Goal: Navigation & Orientation: Find specific page/section

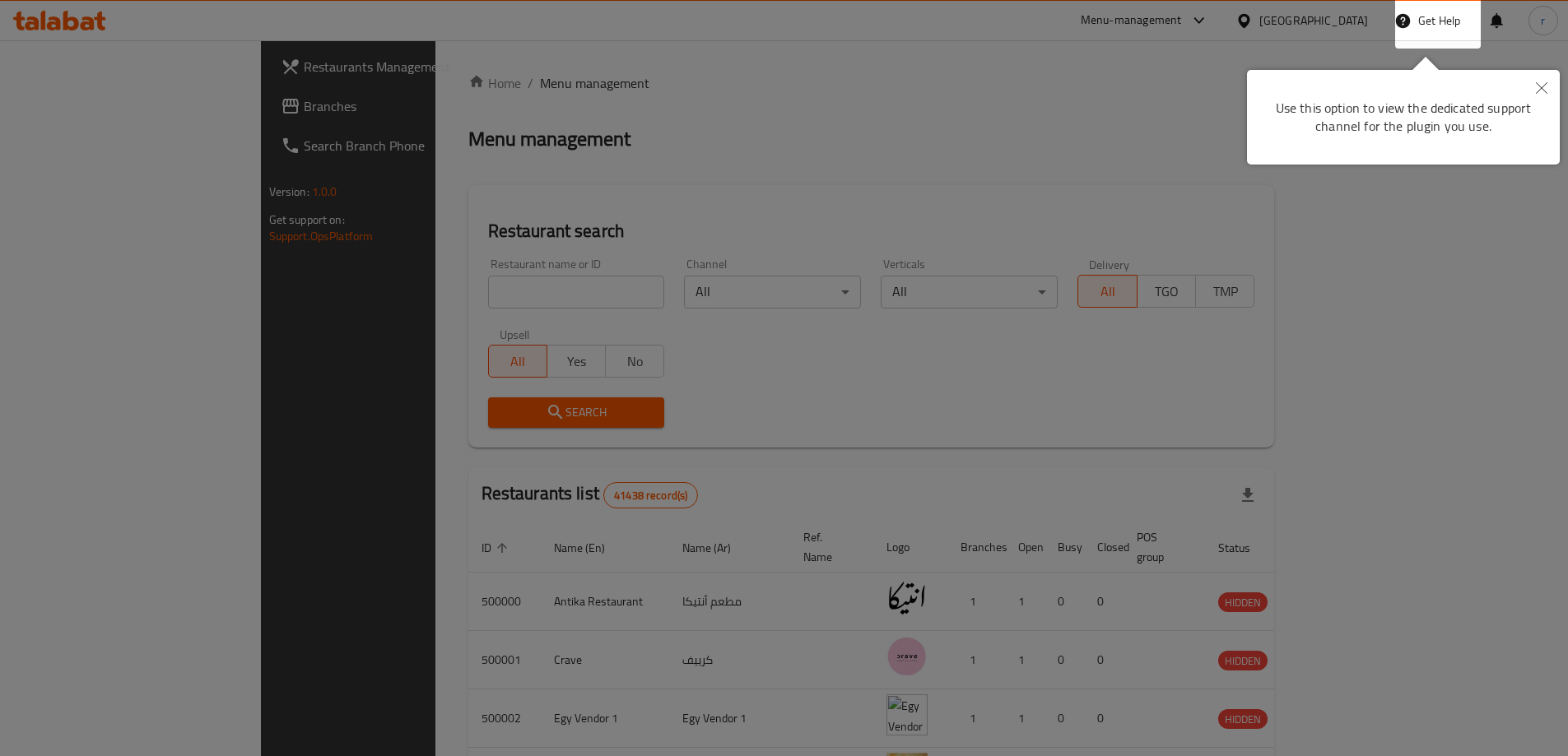
click at [1041, 50] on div at bounding box center [784, 378] width 1568 height 756
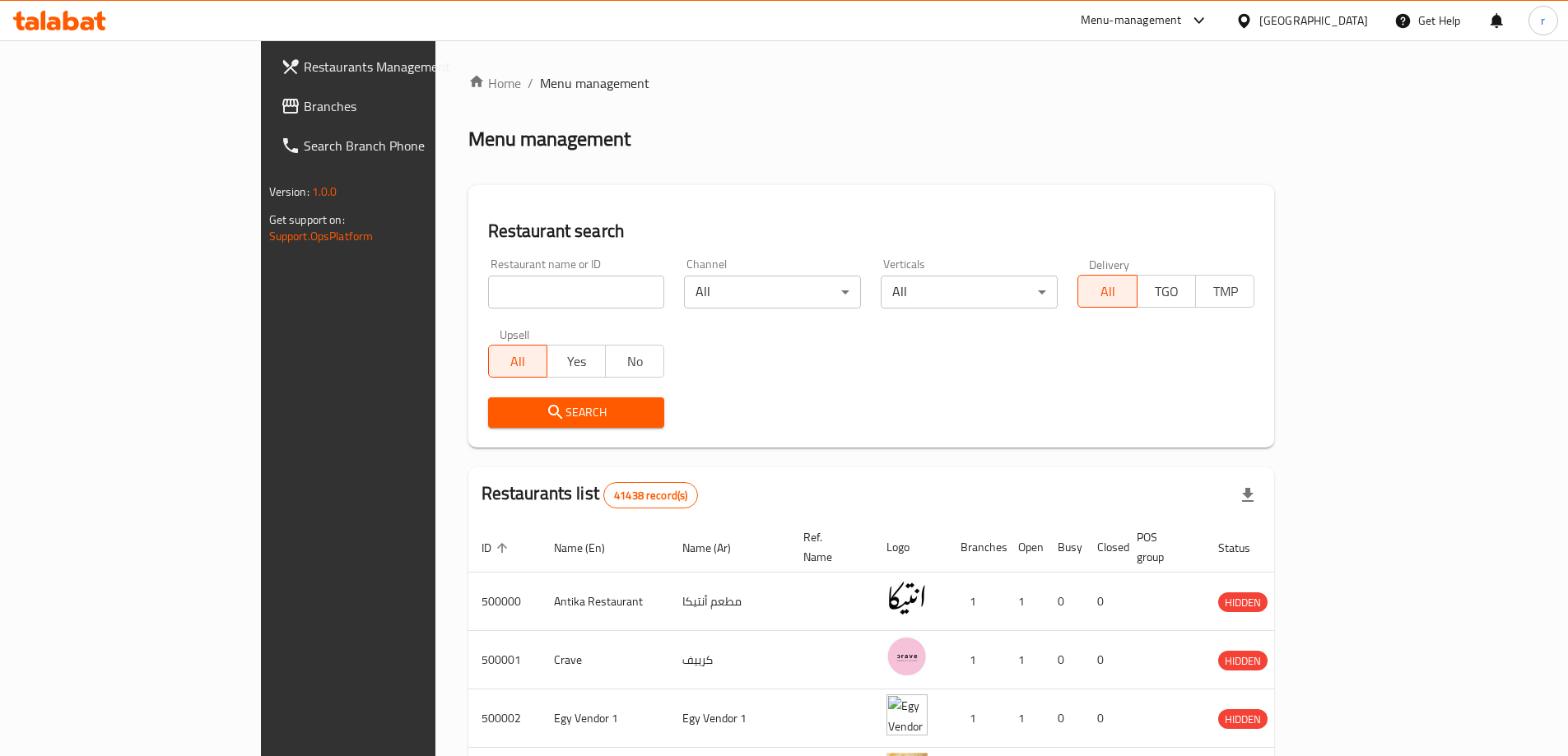
click at [1375, 38] on div "[GEOGRAPHIC_DATA]" at bounding box center [1301, 20] width 159 height 40
click at [1339, 22] on div "[GEOGRAPHIC_DATA]" at bounding box center [1313, 20] width 109 height 18
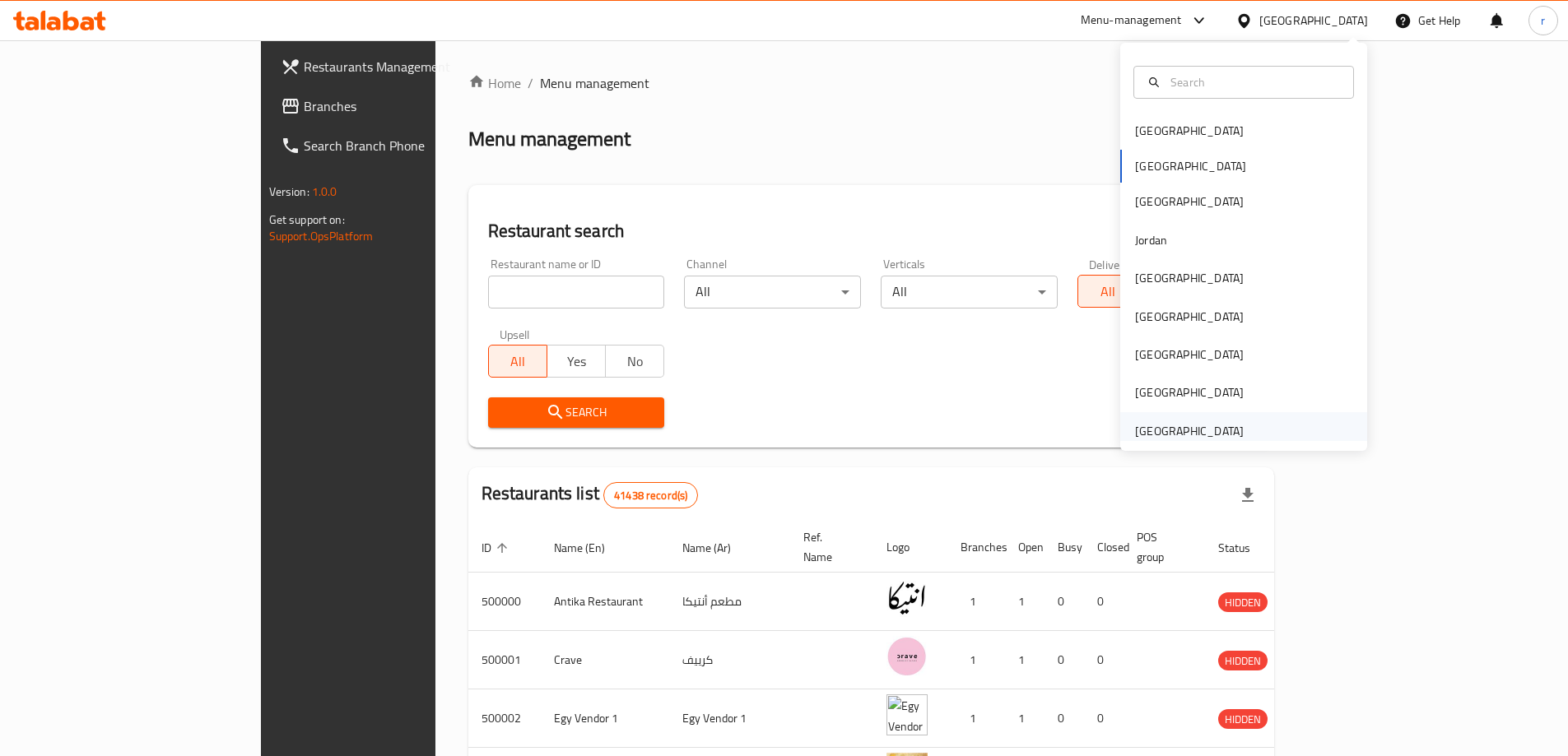
click at [1192, 438] on div "[GEOGRAPHIC_DATA]" at bounding box center [1189, 431] width 109 height 18
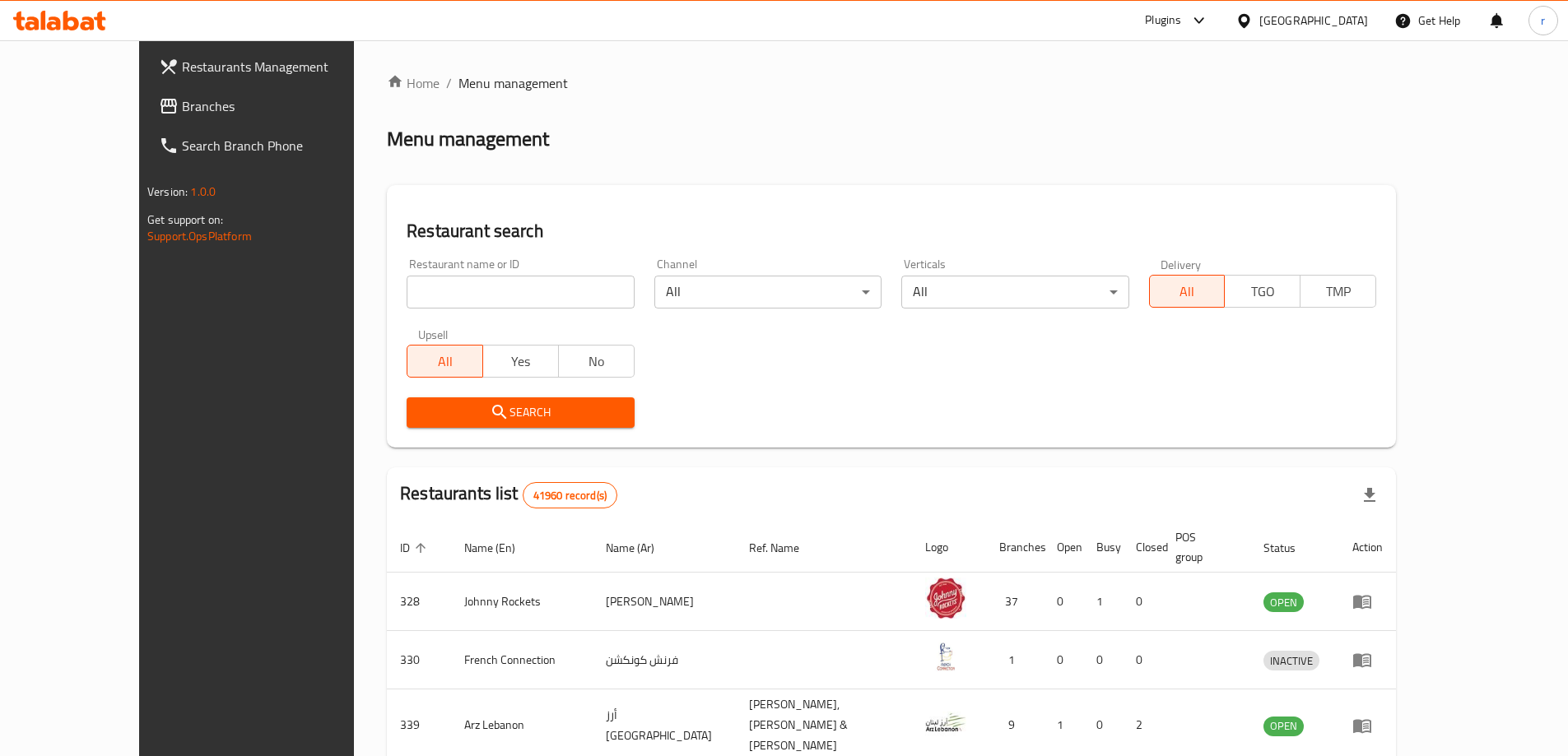
click at [182, 110] on span "Branches" at bounding box center [284, 106] width 205 height 19
